Goal: Use online tool/utility: Utilize a website feature to perform a specific function

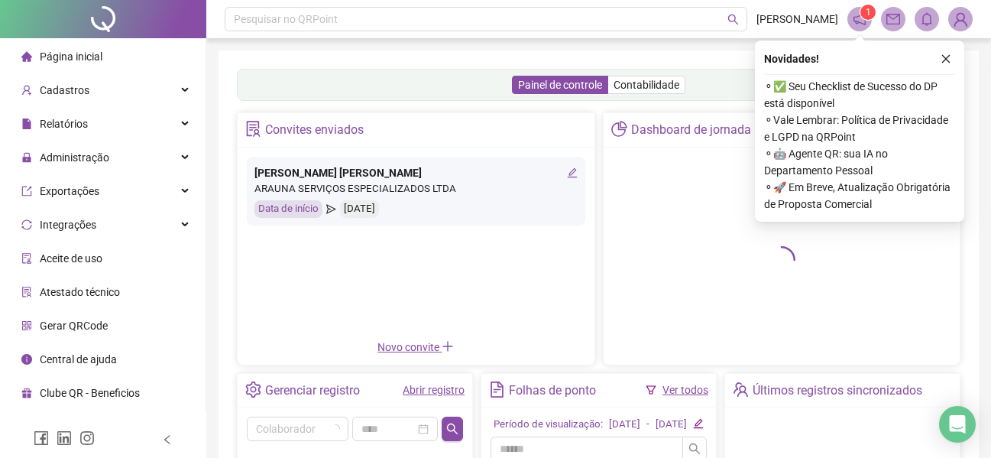
click at [71, 326] on span "Gerar QRCode" at bounding box center [74, 326] width 68 height 12
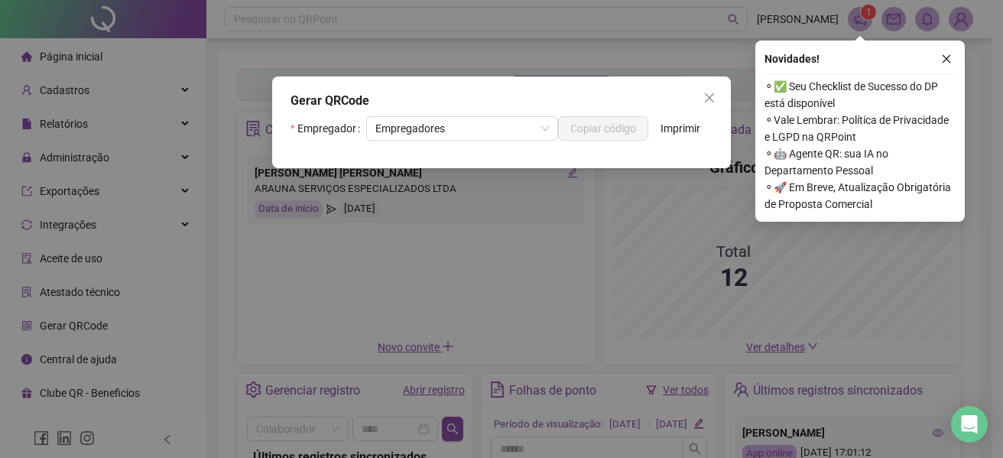
drag, startPoint x: 949, startPoint y: 56, endPoint x: 905, endPoint y: 56, distance: 43.6
click at [943, 56] on icon "close" at bounding box center [946, 59] width 11 height 11
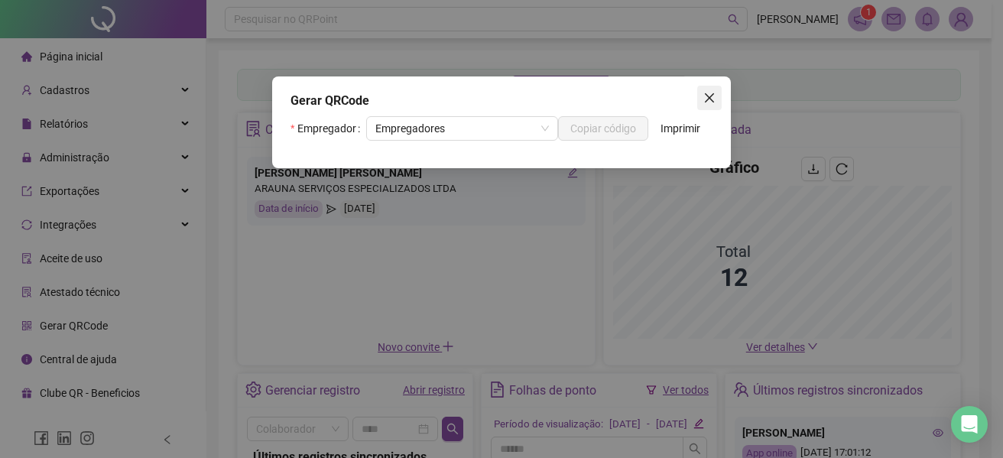
click at [713, 98] on icon "close" at bounding box center [709, 98] width 12 height 12
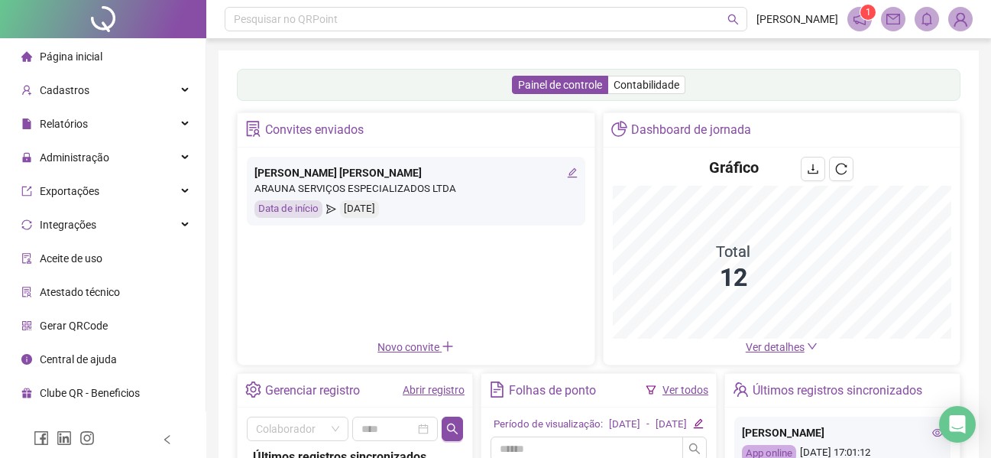
click at [76, 329] on span "Gerar QRCode" at bounding box center [74, 326] width 68 height 12
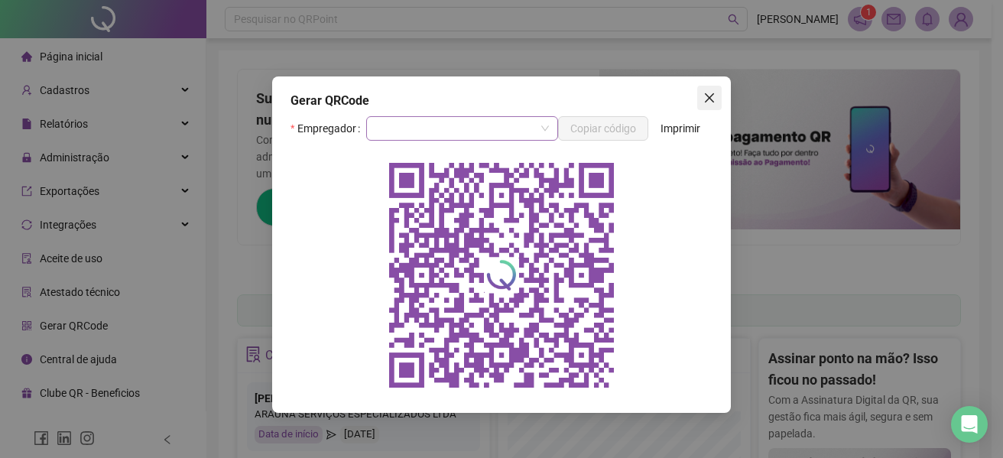
click at [707, 98] on icon "close" at bounding box center [709, 98] width 12 height 12
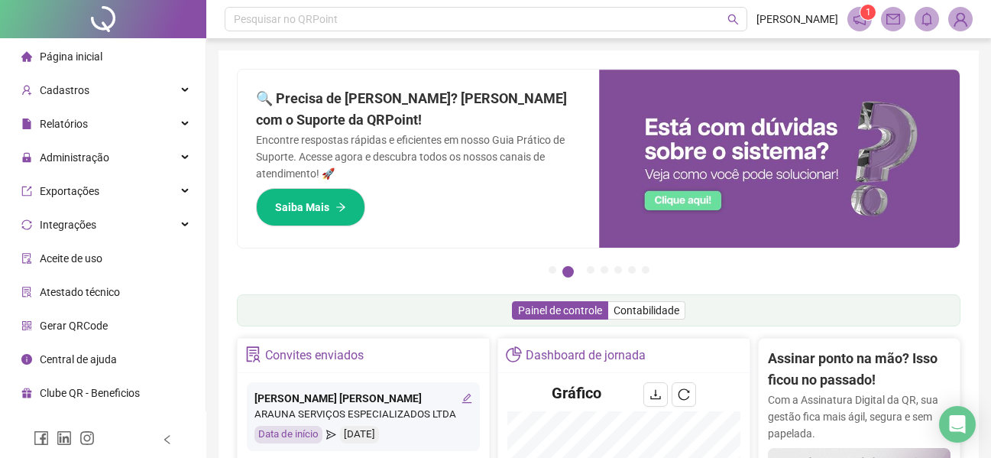
click at [70, 326] on span "Gerar QRCode" at bounding box center [74, 326] width 68 height 12
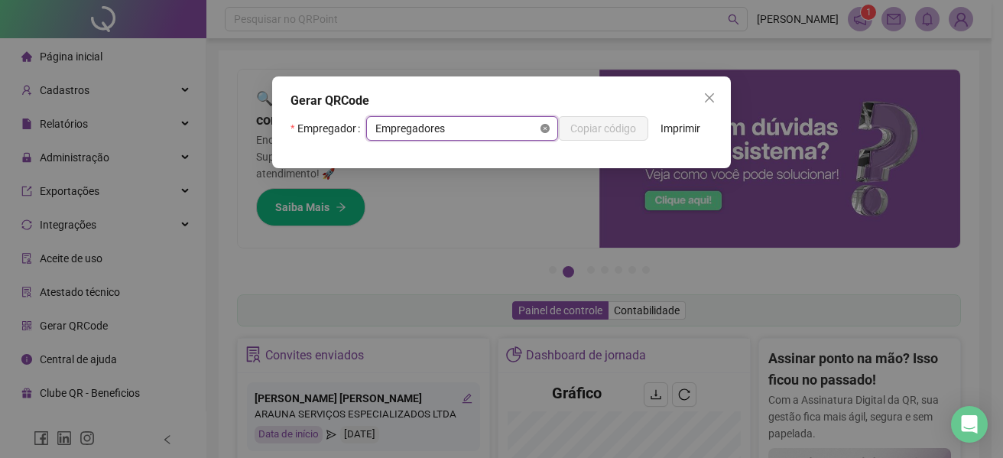
click at [542, 129] on icon "close-circle" at bounding box center [544, 128] width 9 height 9
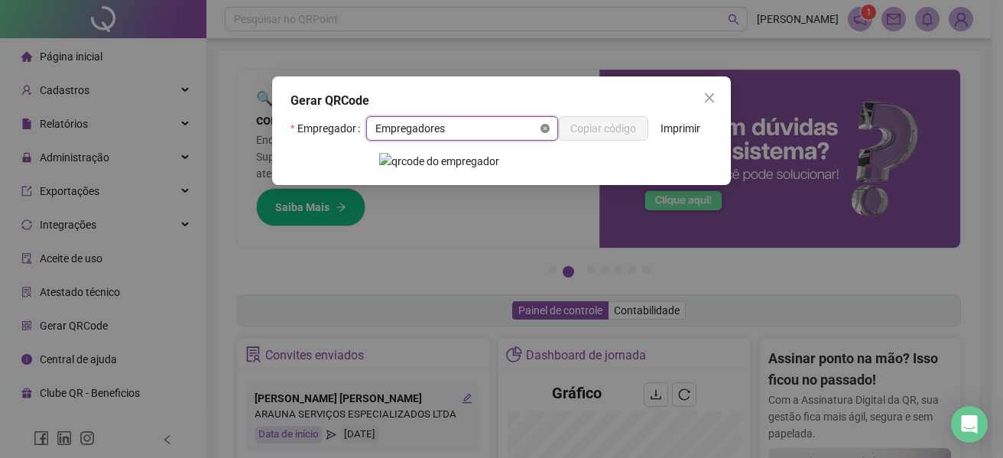
click at [542, 129] on icon "close-circle" at bounding box center [544, 128] width 9 height 9
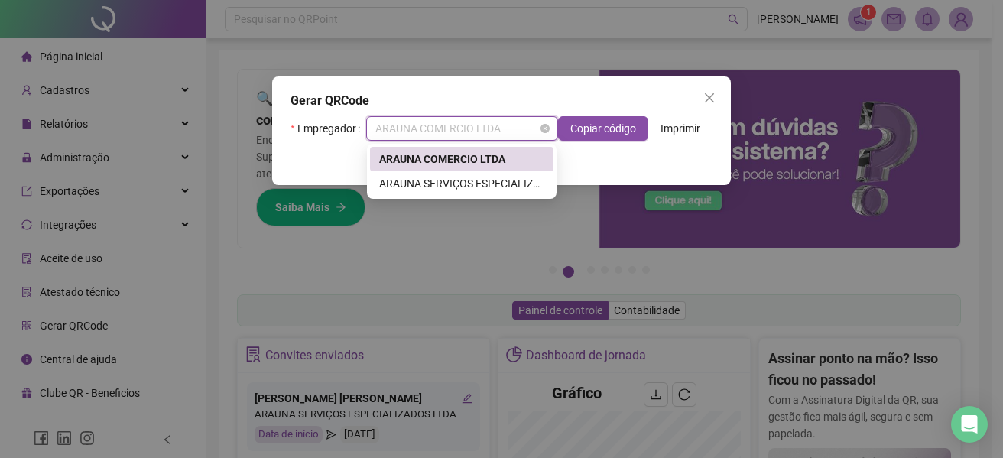
click at [485, 129] on span "ARAUNA COMERCIO LTDA" at bounding box center [462, 128] width 174 height 23
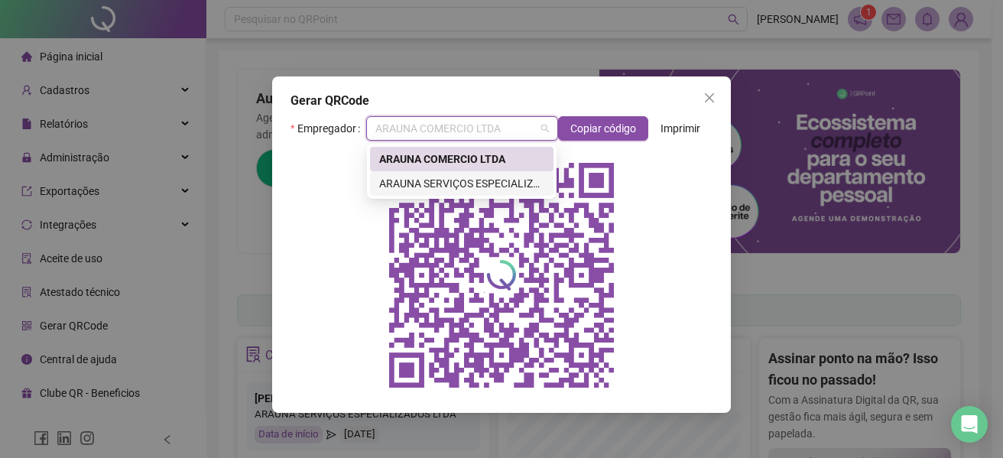
click at [462, 184] on div "ARAUNA SERVIÇOS ESPECIALIZADOS LTDA" at bounding box center [461, 183] width 165 height 17
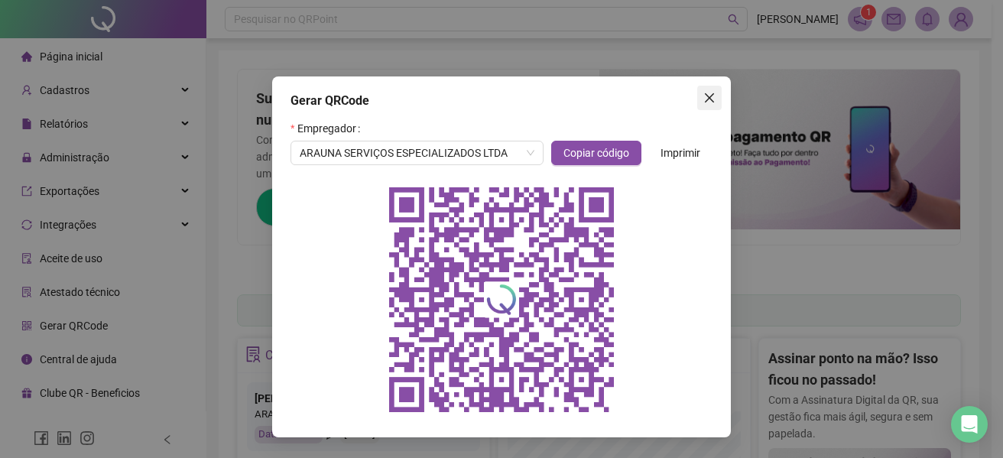
click at [705, 96] on icon "close" at bounding box center [709, 98] width 12 height 12
